Goal: Task Accomplishment & Management: Use online tool/utility

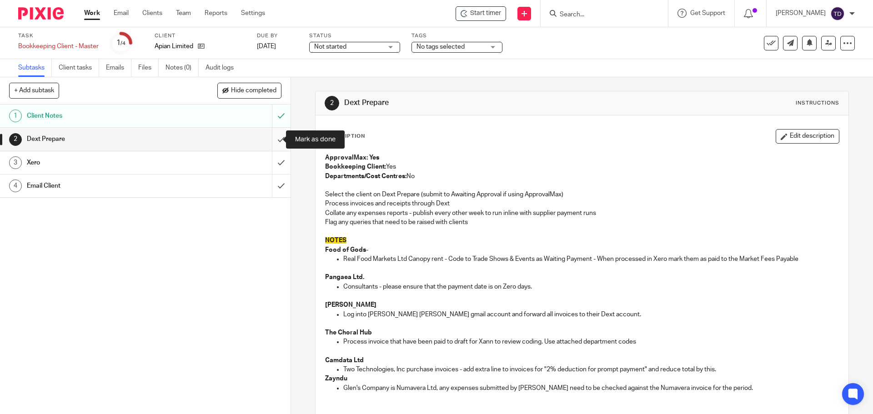
click at [274, 139] on input "submit" at bounding box center [145, 139] width 290 height 23
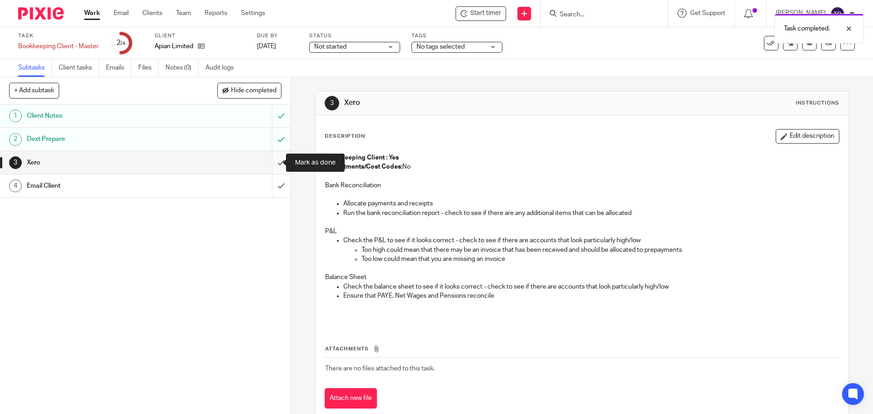
click at [270, 163] on input "submit" at bounding box center [145, 162] width 290 height 23
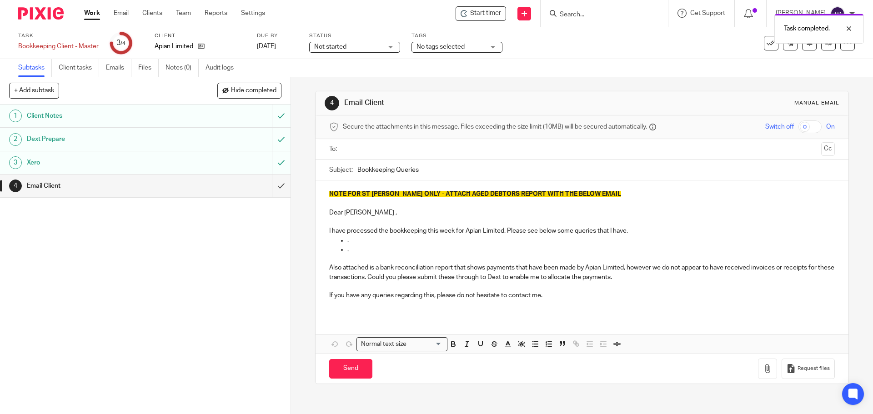
click at [270, 163] on input "submit" at bounding box center [145, 162] width 290 height 23
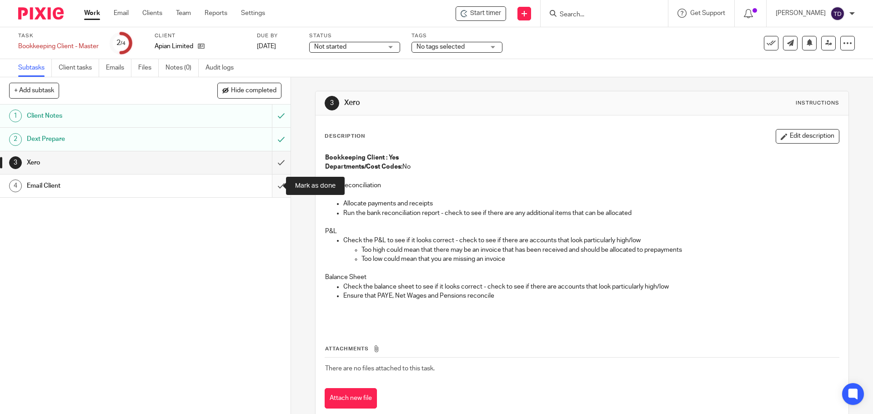
click at [274, 186] on input "submit" at bounding box center [145, 186] width 290 height 23
click at [210, 220] on div "1 Client Notes 2 Dext Prepare 3 Xero 4 Email Client" at bounding box center [145, 260] width 290 height 310
click at [85, 11] on link "Work" at bounding box center [92, 13] width 16 height 9
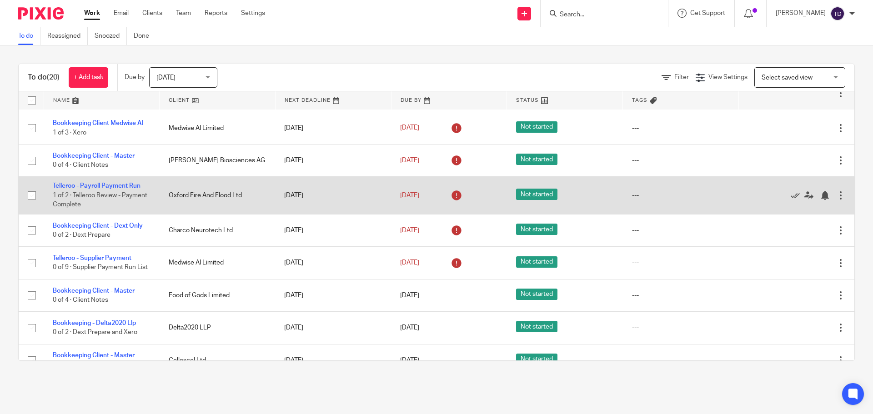
scroll to position [364, 0]
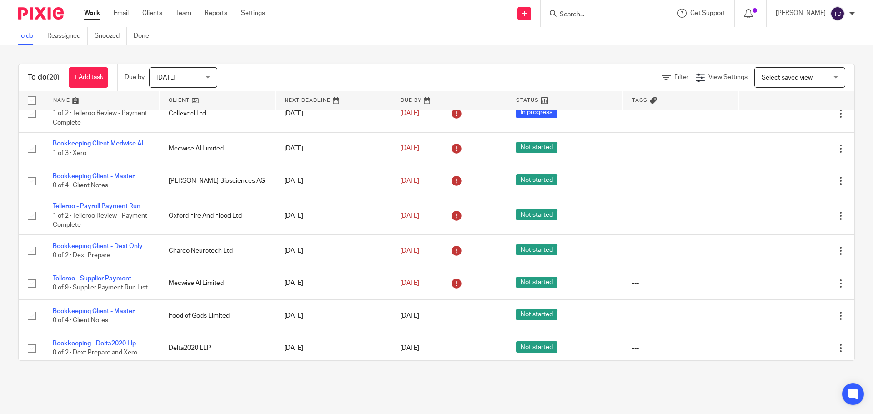
click at [851, 168] on div "To do (20) + Add task Due by Today Today Today Tomorrow This week Next week Thi…" at bounding box center [436, 212] width 873 height 334
